Goal: Information Seeking & Learning: Learn about a topic

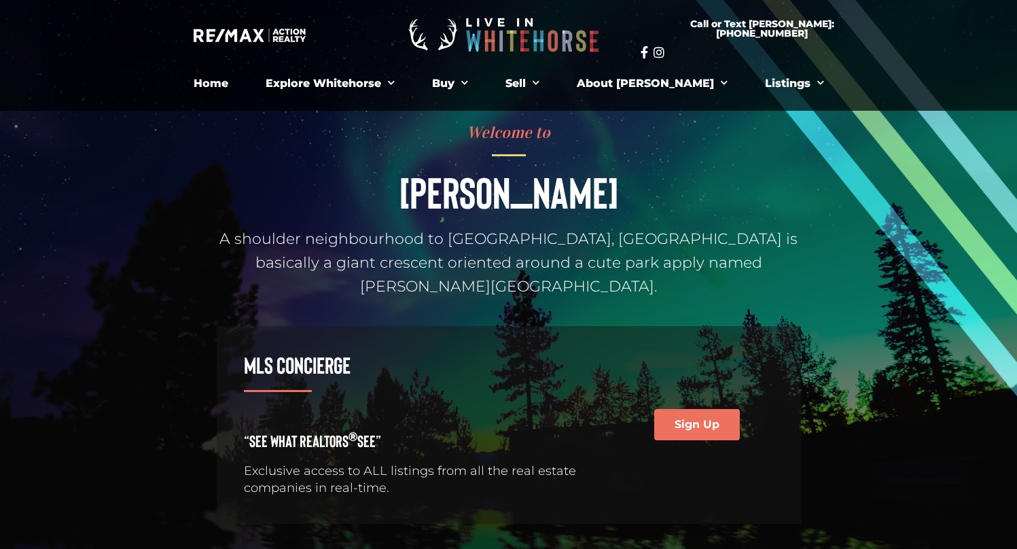
scroll to position [46, 0]
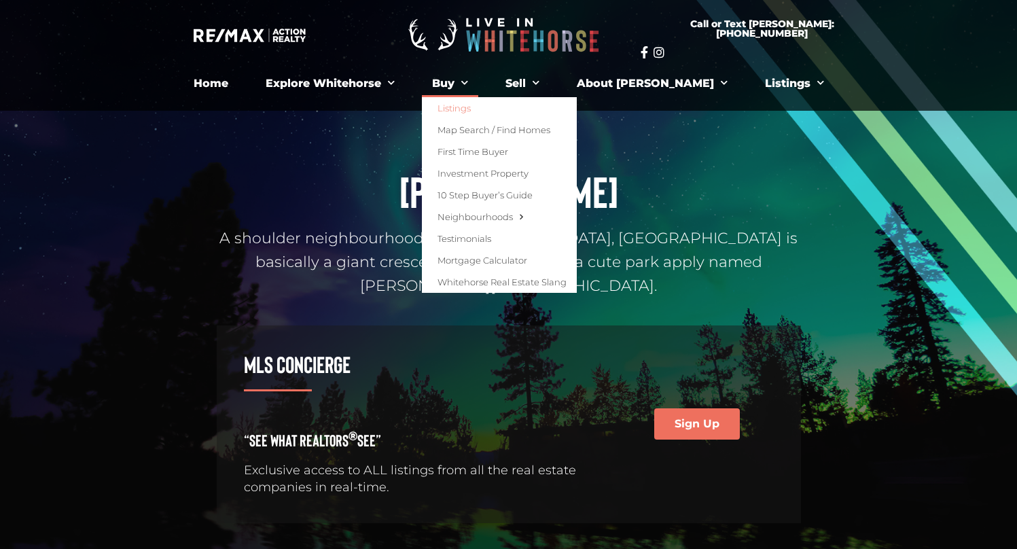
click at [484, 107] on link "Listings" at bounding box center [499, 108] width 155 height 22
click at [492, 106] on link "Listings" at bounding box center [499, 108] width 155 height 22
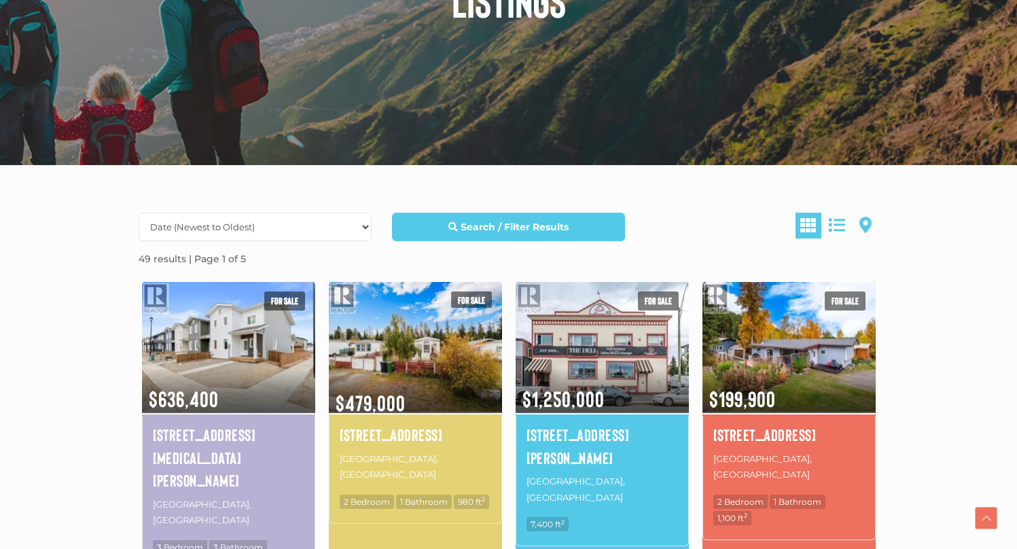
scroll to position [214, 0]
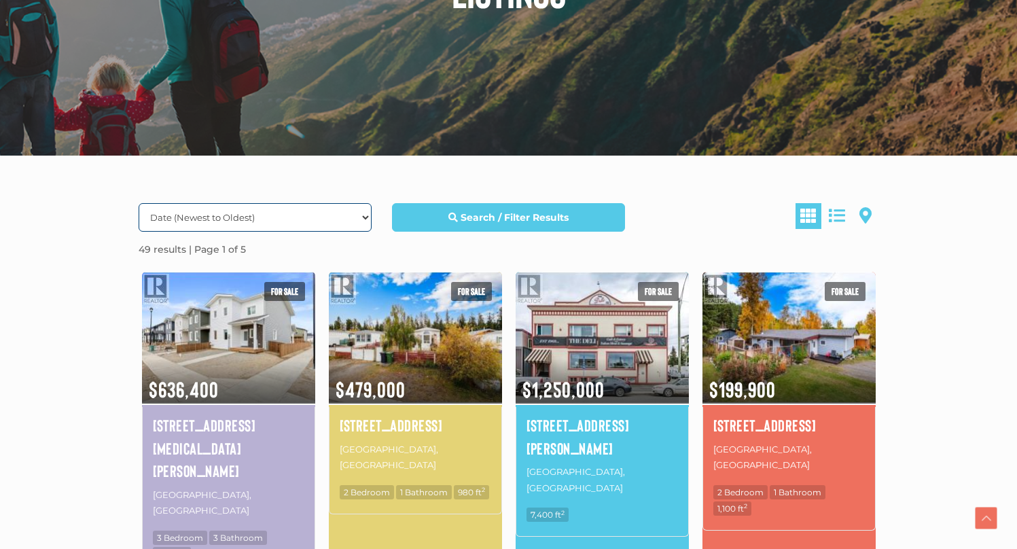
click at [296, 216] on select "Date (Newest to Oldest) Date (Oldest to Newest) Price (Highest to Lowest) Price…" at bounding box center [255, 217] width 233 height 29
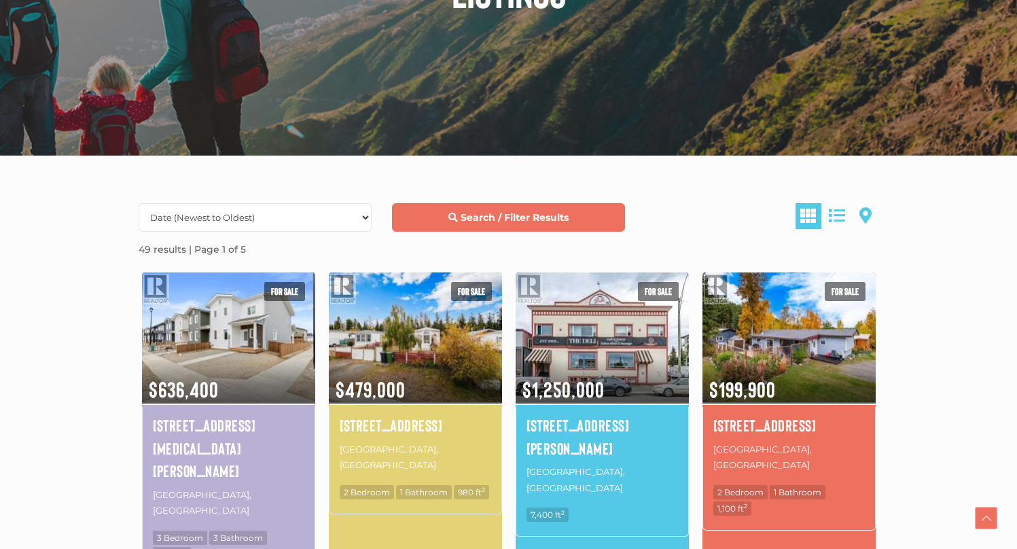
click at [472, 217] on strong "Search / Filter Results" at bounding box center [515, 217] width 108 height 12
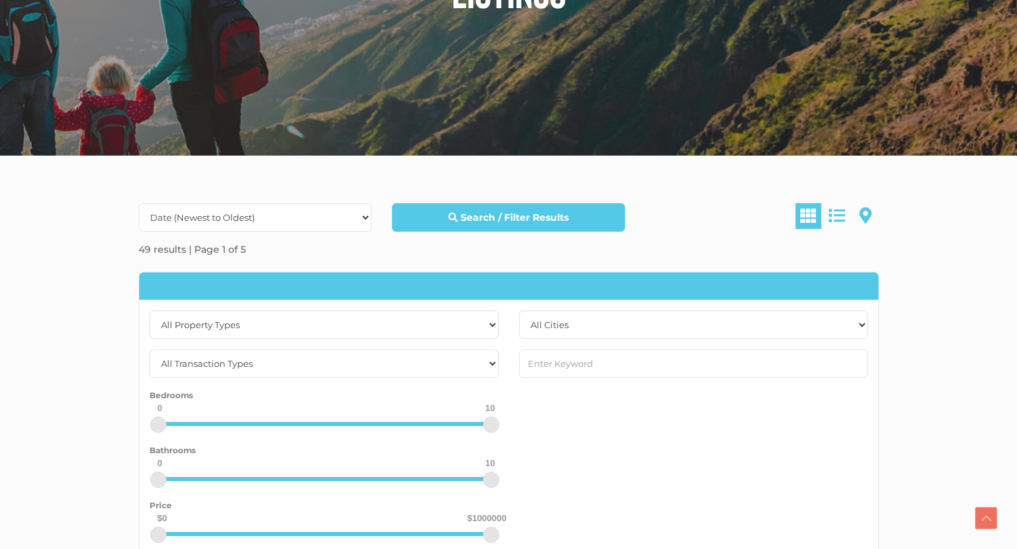
click at [656, 210] on div at bounding box center [761, 216] width 253 height 26
click at [275, 219] on select "Date (Newest to Oldest) Date (Oldest to Newest) Price (Highest to Lowest) Price…" at bounding box center [255, 217] width 233 height 29
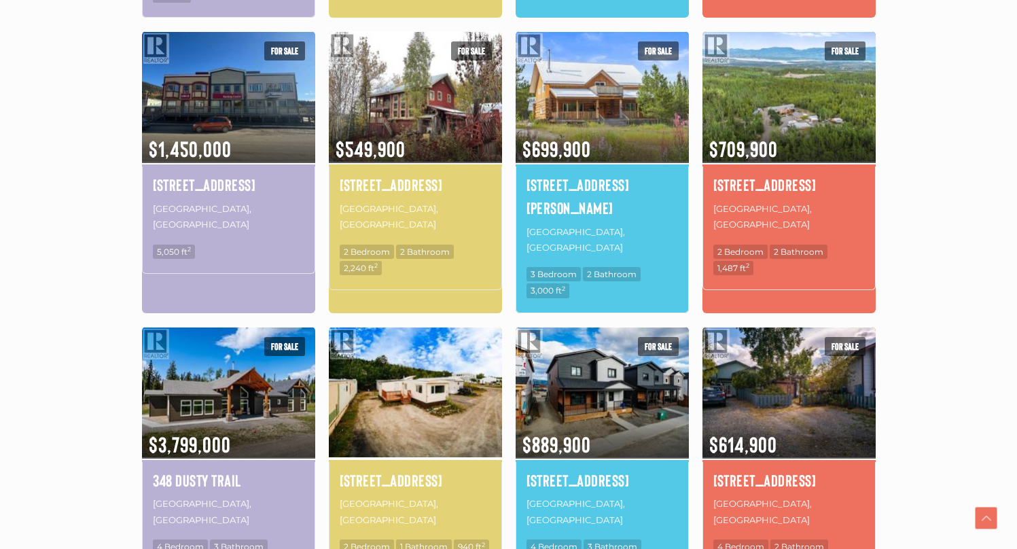
scroll to position [806, 0]
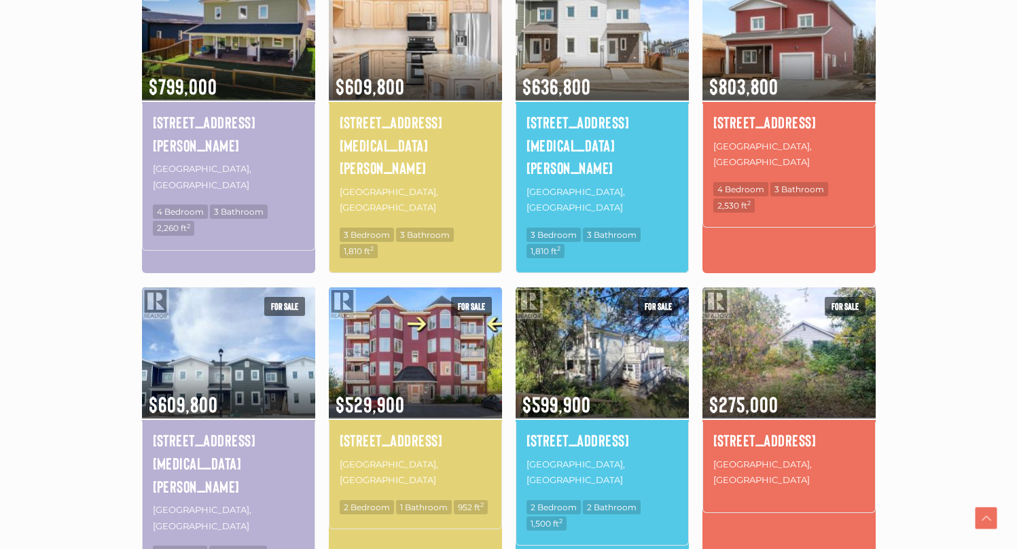
scroll to position [521, 0]
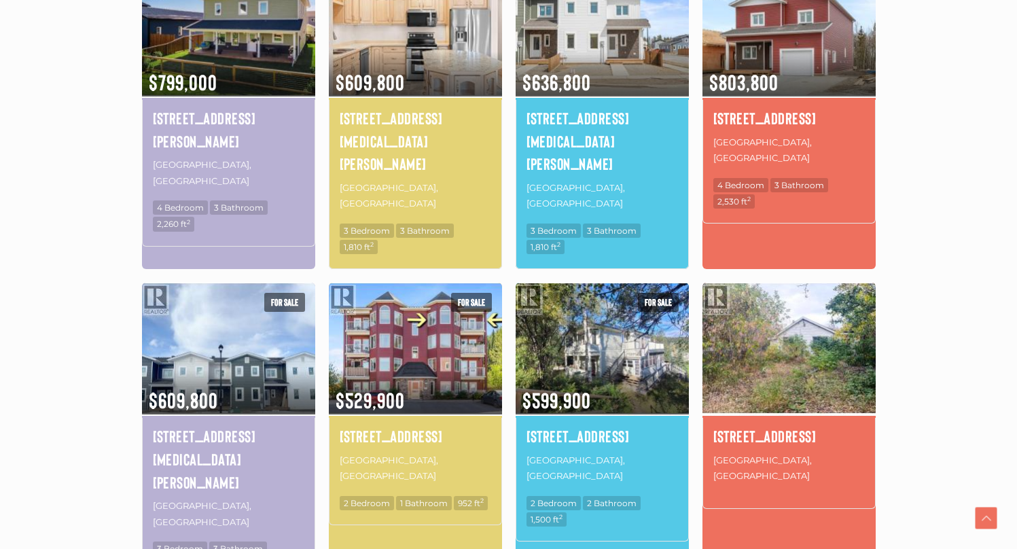
click at [792, 304] on img at bounding box center [789, 348] width 173 height 135
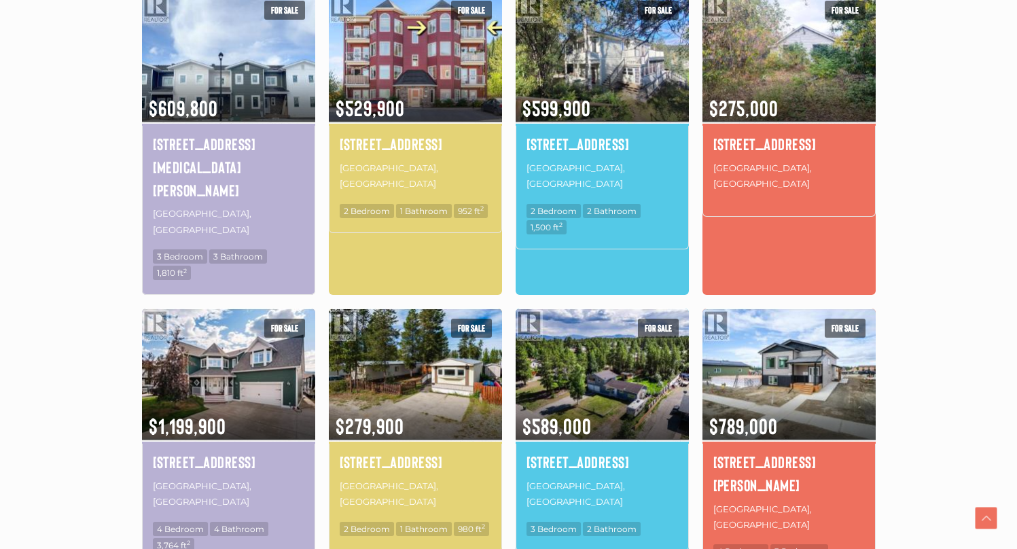
scroll to position [816, 0]
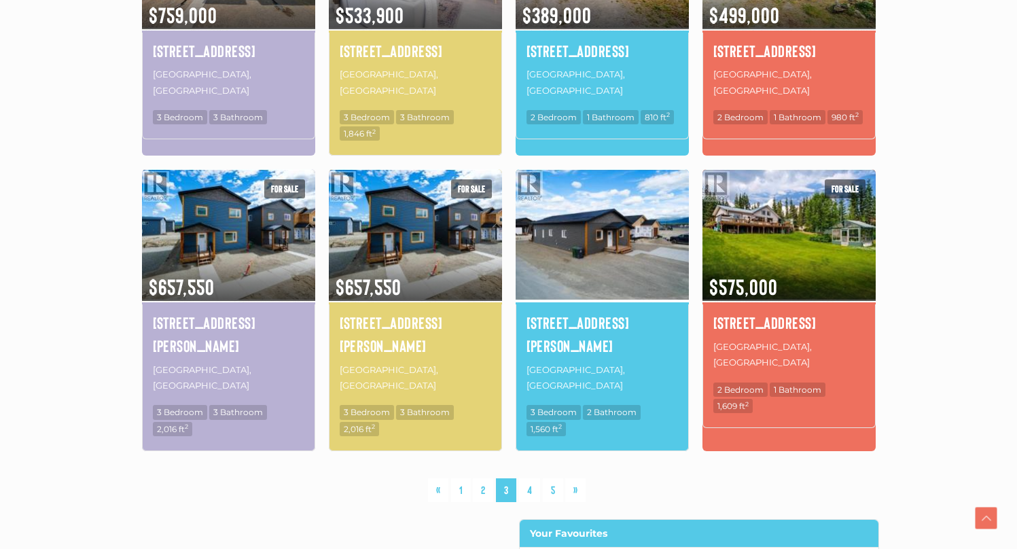
scroll to position [883, 0]
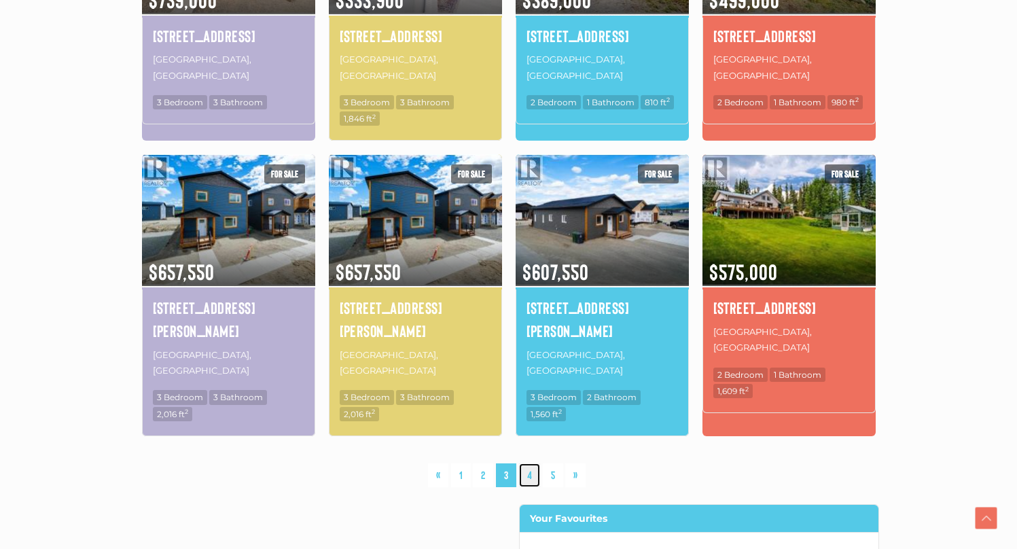
click at [528, 463] on link "4" at bounding box center [529, 475] width 21 height 24
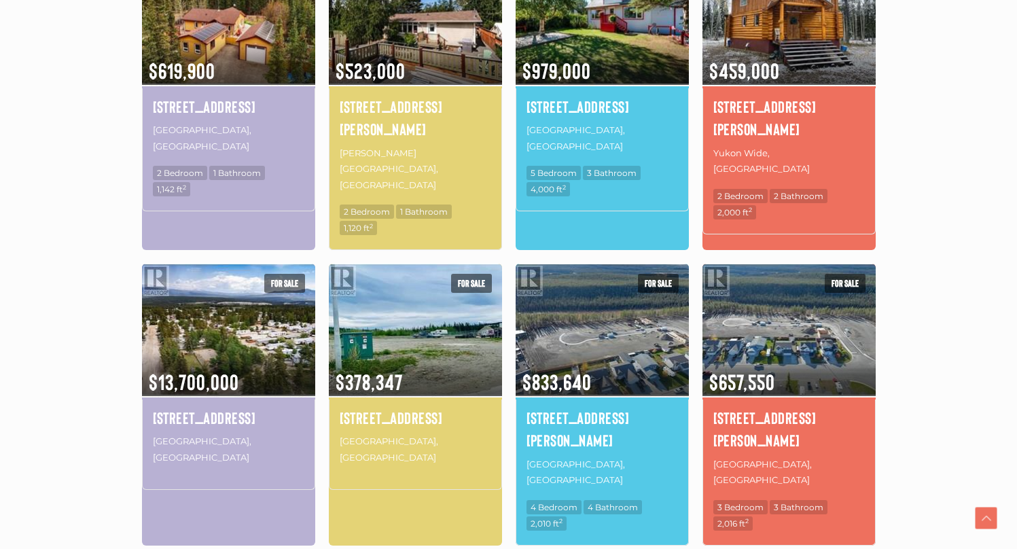
scroll to position [834, 0]
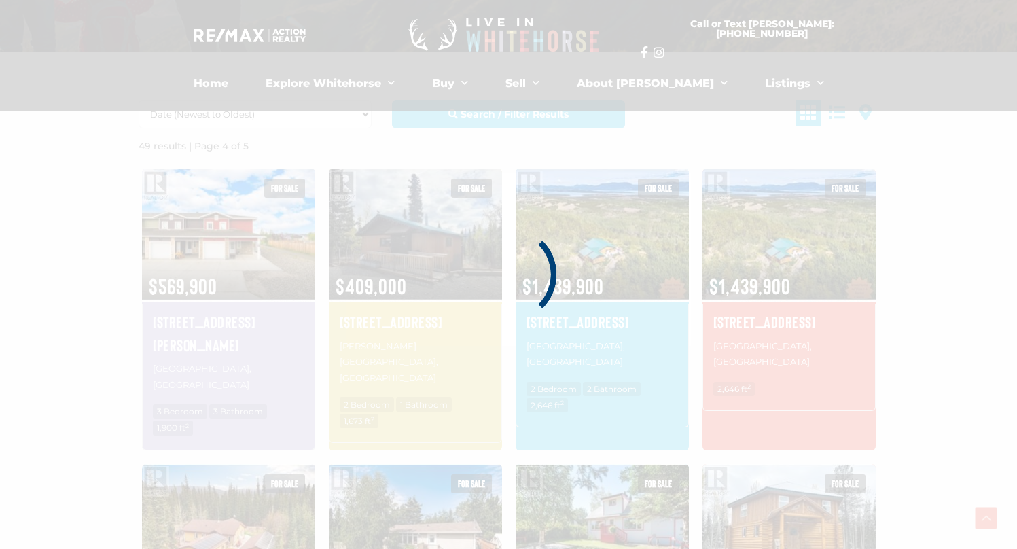
scroll to position [315, 0]
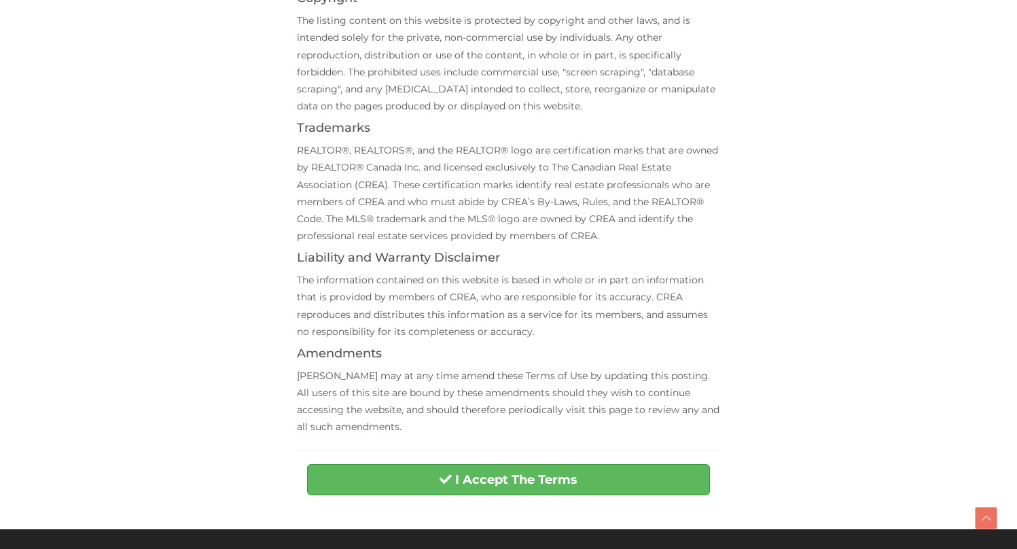
scroll to position [343, 0]
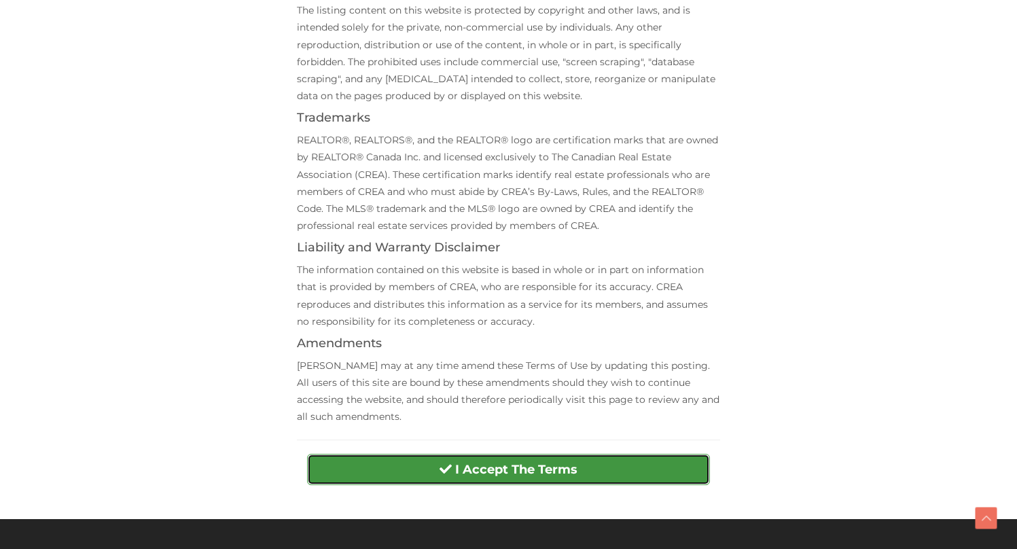
click at [520, 478] on button "I Accept The Terms" at bounding box center [508, 469] width 403 height 31
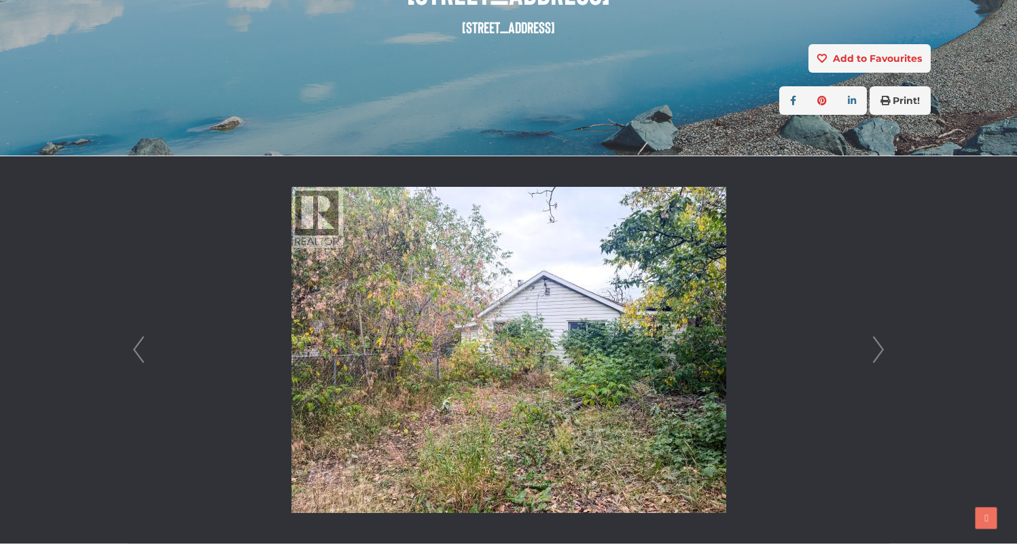
scroll to position [243, 0]
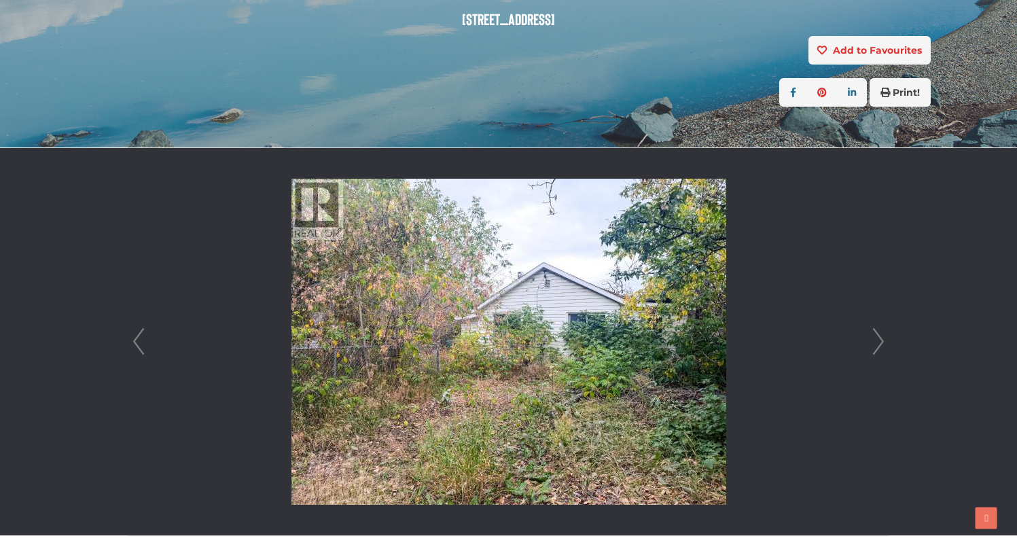
click at [875, 342] on link "Next" at bounding box center [878, 341] width 20 height 387
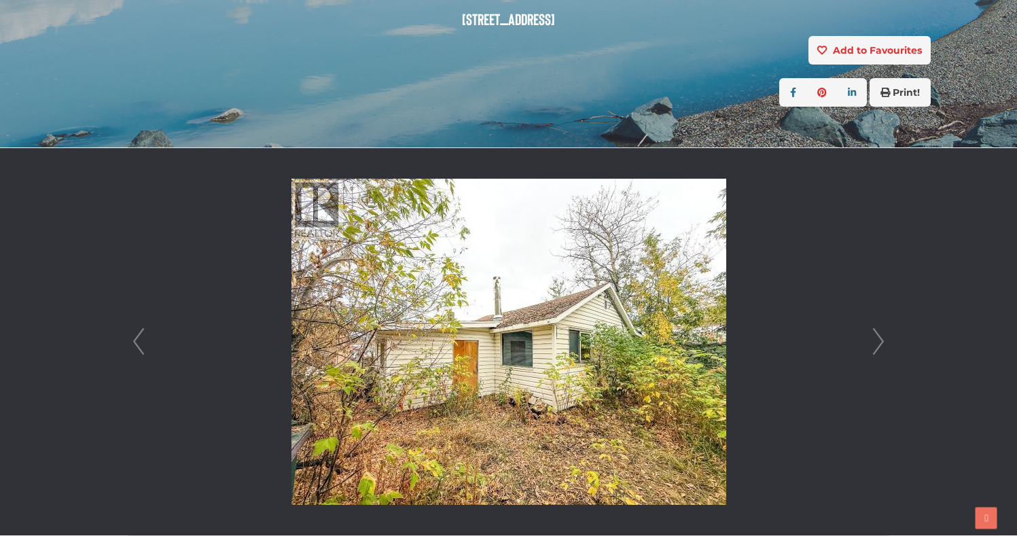
click at [875, 342] on link "Next" at bounding box center [878, 341] width 20 height 387
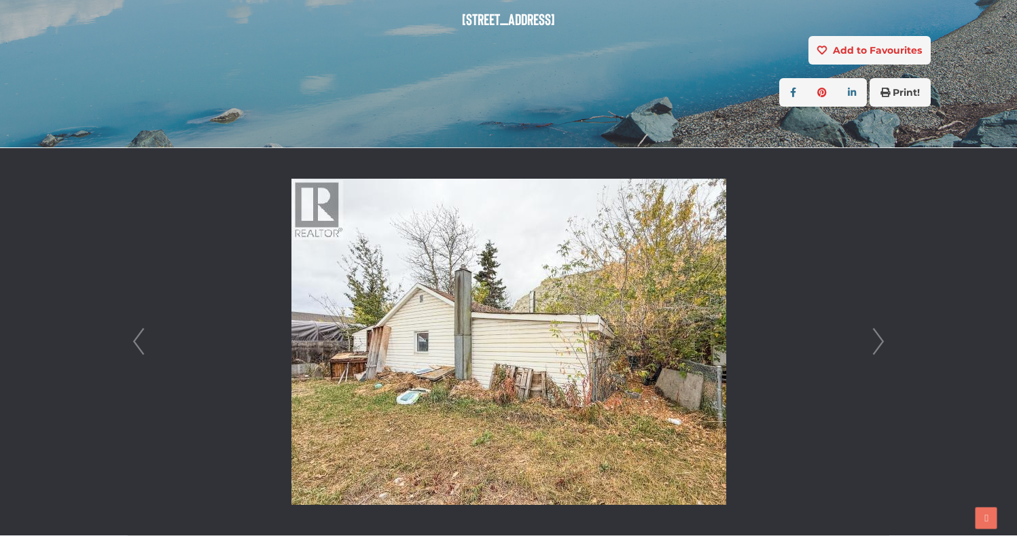
click at [875, 342] on link "Next" at bounding box center [878, 341] width 20 height 387
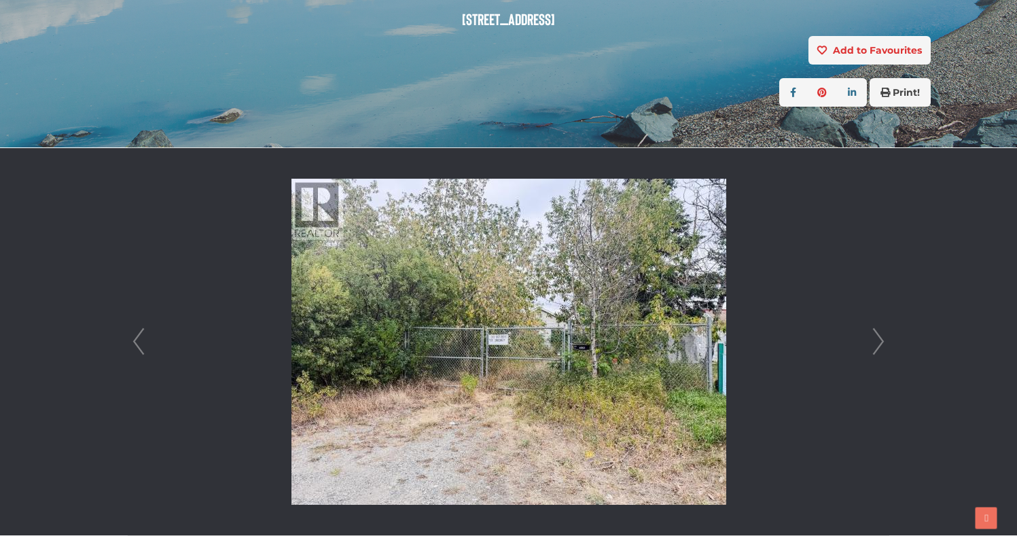
click at [875, 342] on link "Next" at bounding box center [878, 341] width 20 height 387
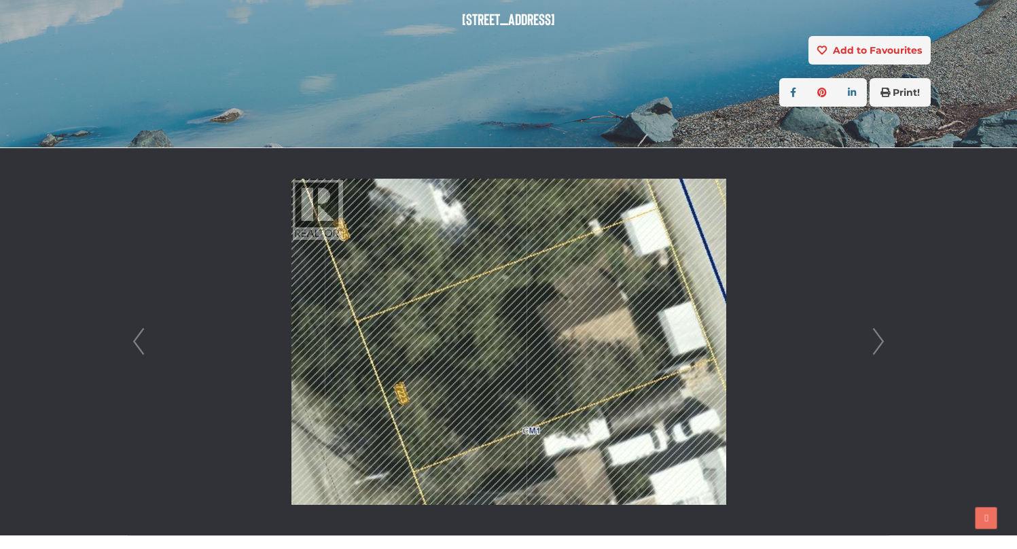
click at [875, 342] on link "Next" at bounding box center [878, 341] width 20 height 387
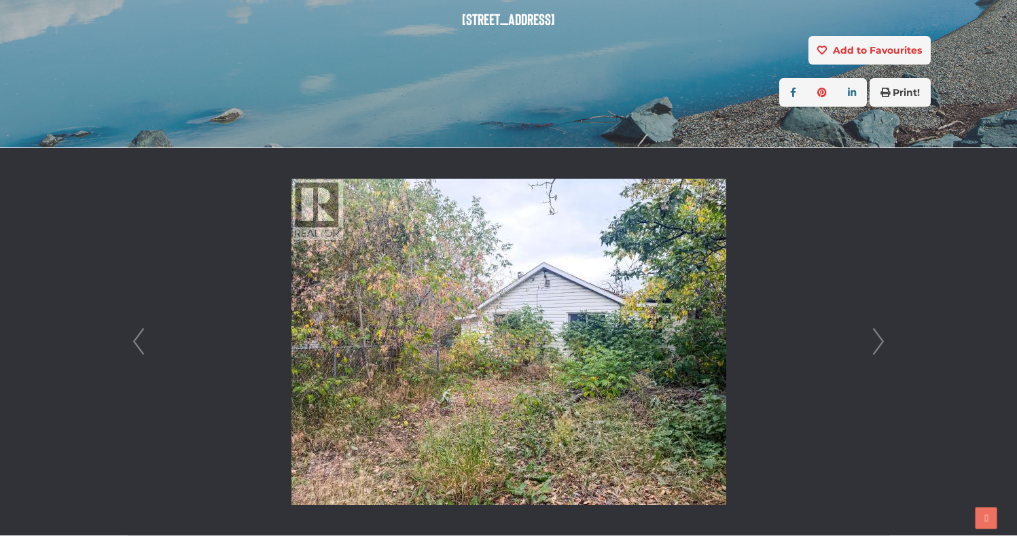
click at [875, 342] on link "Next" at bounding box center [878, 341] width 20 height 387
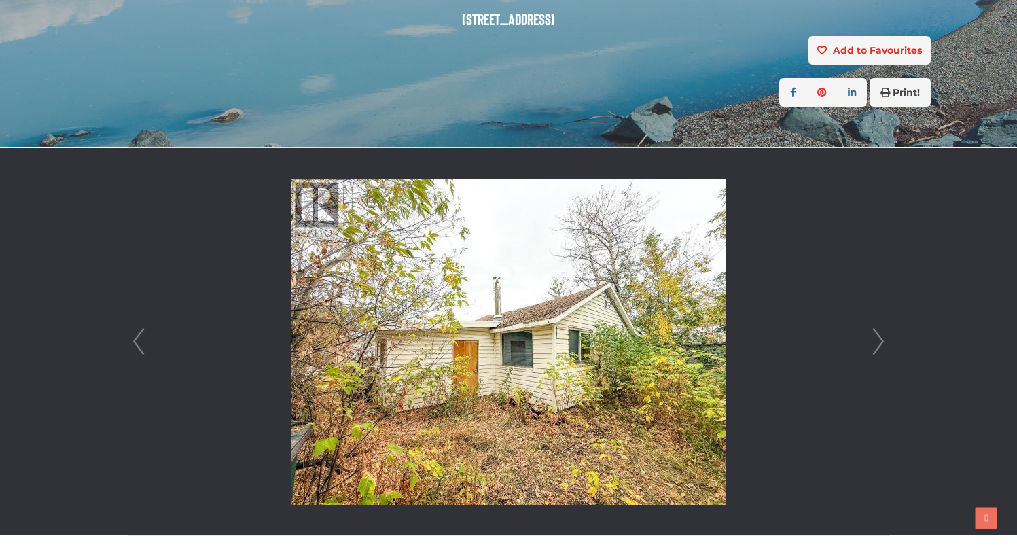
click at [875, 342] on link "Next" at bounding box center [878, 341] width 20 height 387
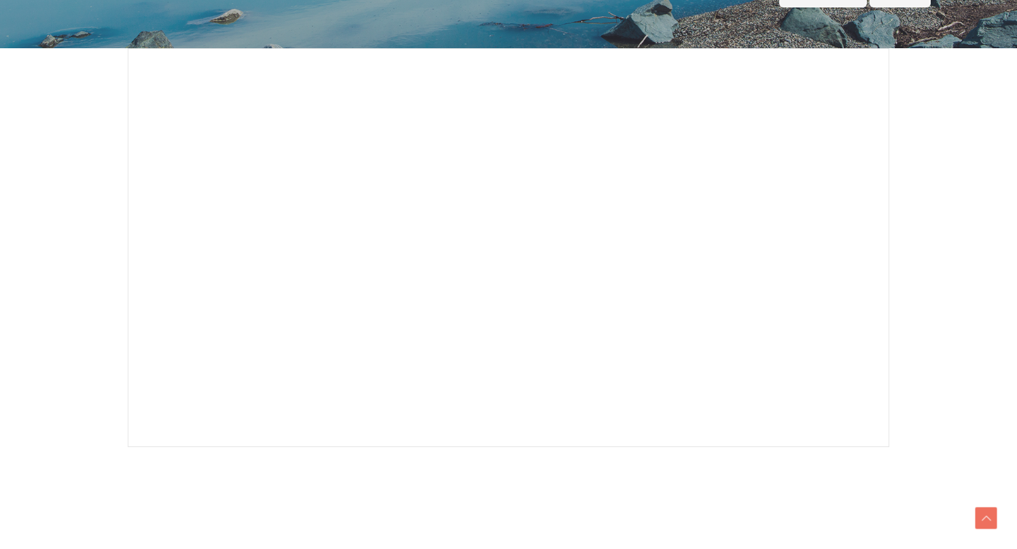
scroll to position [343, 0]
